Goal: Task Accomplishment & Management: Complete application form

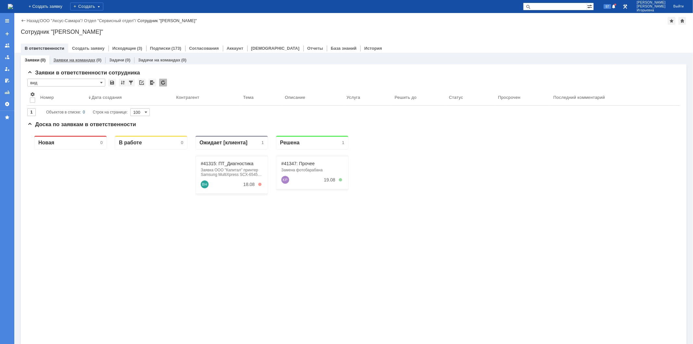
click at [75, 59] on link "Заявки на командах" at bounding box center [74, 59] width 42 height 5
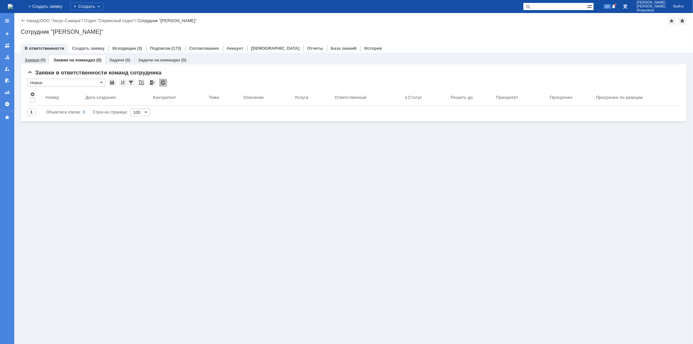
click at [36, 58] on link "Заявки" at bounding box center [32, 59] width 15 height 5
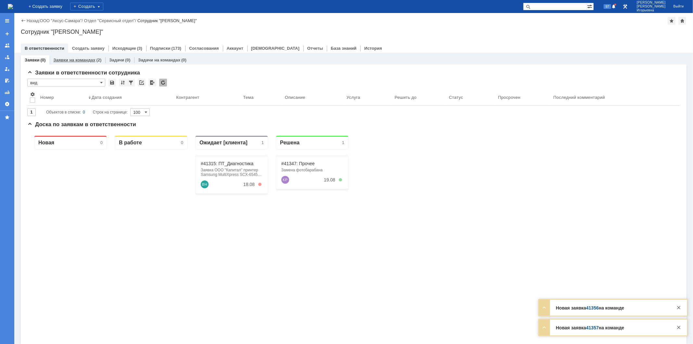
click at [73, 57] on link "Заявки на командах" at bounding box center [74, 59] width 42 height 5
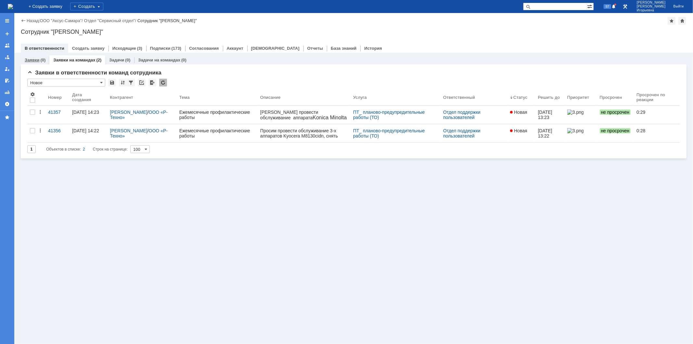
click at [30, 61] on link "Заявки" at bounding box center [32, 59] width 15 height 5
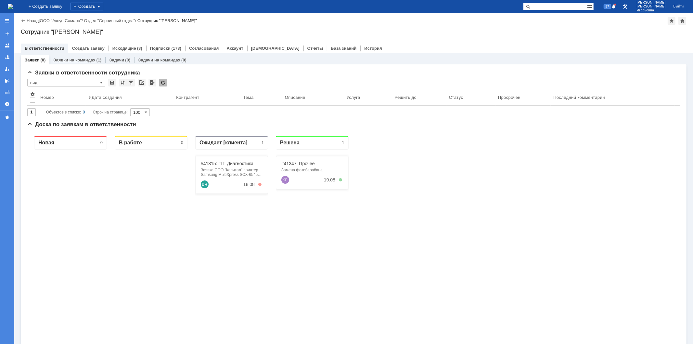
click at [74, 61] on link "Заявки на командах" at bounding box center [74, 59] width 42 height 5
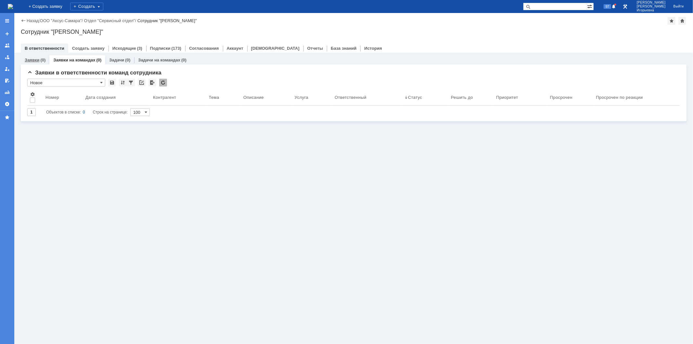
click at [32, 59] on link "Заявки" at bounding box center [32, 59] width 15 height 5
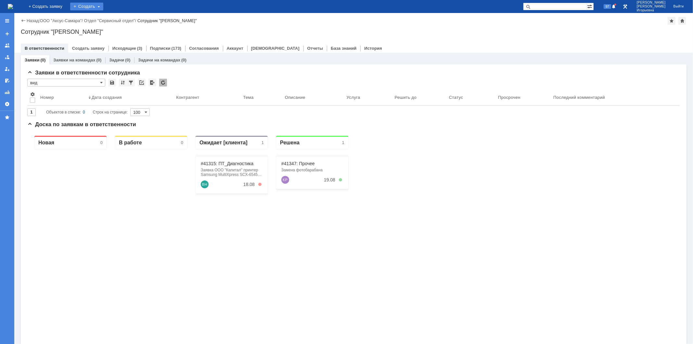
click at [100, 4] on div "Создать" at bounding box center [86, 7] width 33 height 8
click at [98, 19] on link "Задача" at bounding box center [95, 20] width 49 height 8
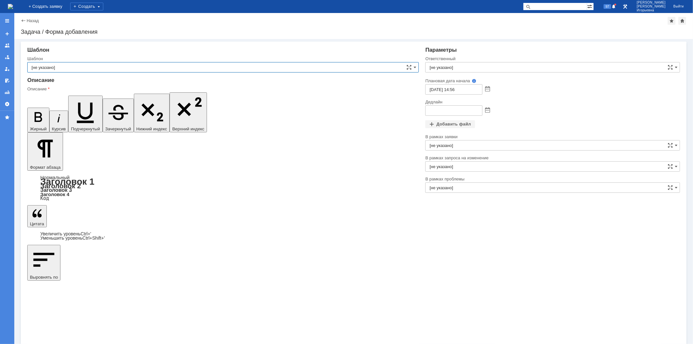
click at [69, 67] on input "[не указано]" at bounding box center [222, 67] width 391 height 10
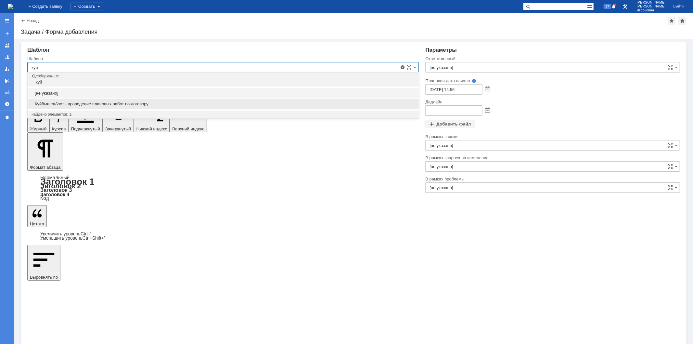
click at [89, 105] on span "КуйбышевАзот - проведение плановых работ по договору" at bounding box center [223, 103] width 383 height 5
type input "КуйбышевАзот - проведение плановых работ по договору"
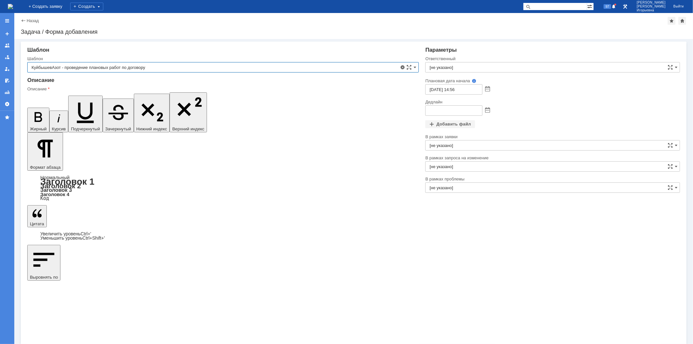
type input "Кубышкин Александр Анатольевич"
type input "23.08.2025 14:56"
type input "КуйбышевАзот - проведение плановых работ по договору"
drag, startPoint x: 210, startPoint y: 2340, endPoint x: 34, endPoint y: 2276, distance: 186.8
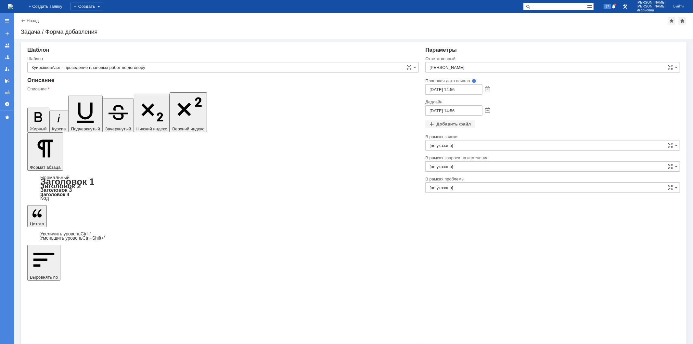
copy div "- внешний осмотр устройства - отсоединение кабеля питания и информационных кабе…"
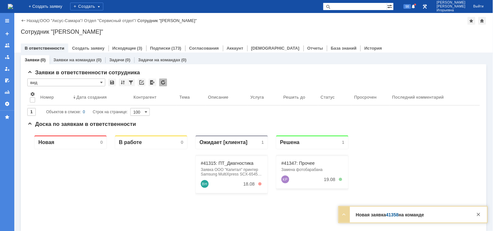
click at [370, 9] on input "text" at bounding box center [355, 7] width 64 height 8
type input "41358"
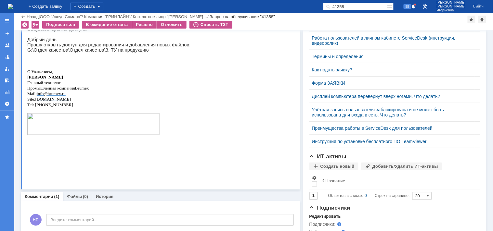
scroll to position [180, 0]
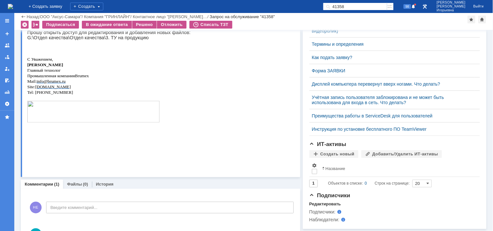
click at [13, 6] on img at bounding box center [10, 6] width 5 height 5
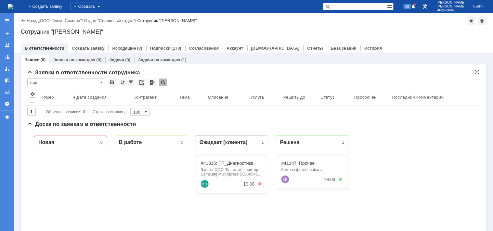
click at [103, 82] on input "вид" at bounding box center [66, 83] width 78 height 8
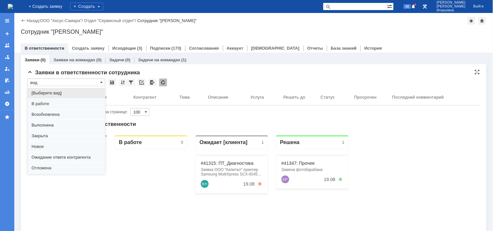
scroll to position [18, 0]
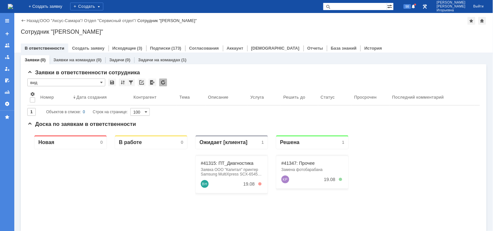
click at [379, 30] on div "Сотрудник "[PERSON_NAME]"" at bounding box center [253, 32] width 465 height 6
type input "вид"
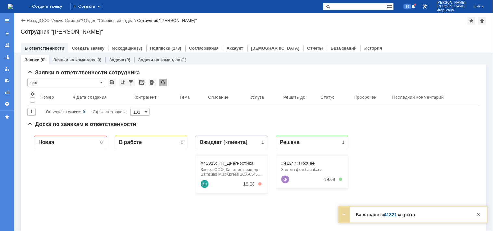
click at [72, 61] on link "Заявки на командах" at bounding box center [74, 59] width 42 height 5
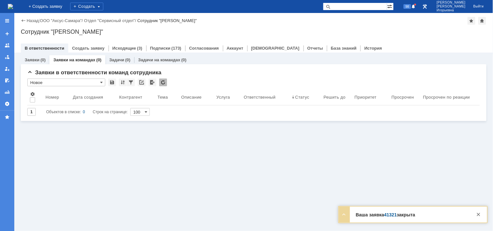
click at [358, 5] on input "text" at bounding box center [355, 7] width 64 height 8
type input "41321"
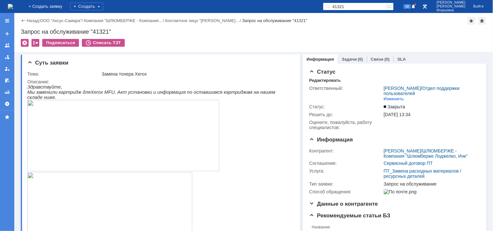
click at [13, 7] on img at bounding box center [10, 6] width 5 height 5
